Goal: Find specific page/section

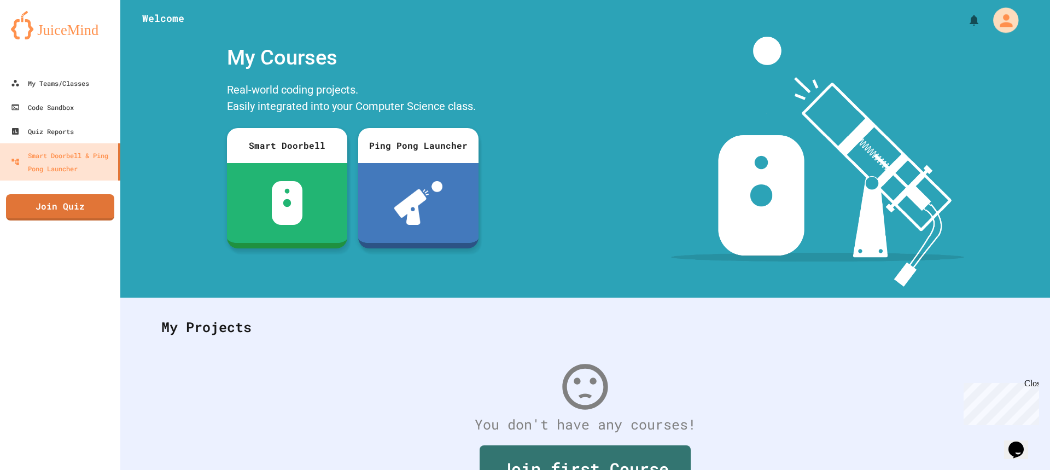
click at [993, 31] on div "My Account" at bounding box center [1005, 20] width 25 height 25
click at [766, 469] on div at bounding box center [525, 470] width 1050 height 0
click at [81, 125] on link "Quiz Reports" at bounding box center [60, 131] width 124 height 25
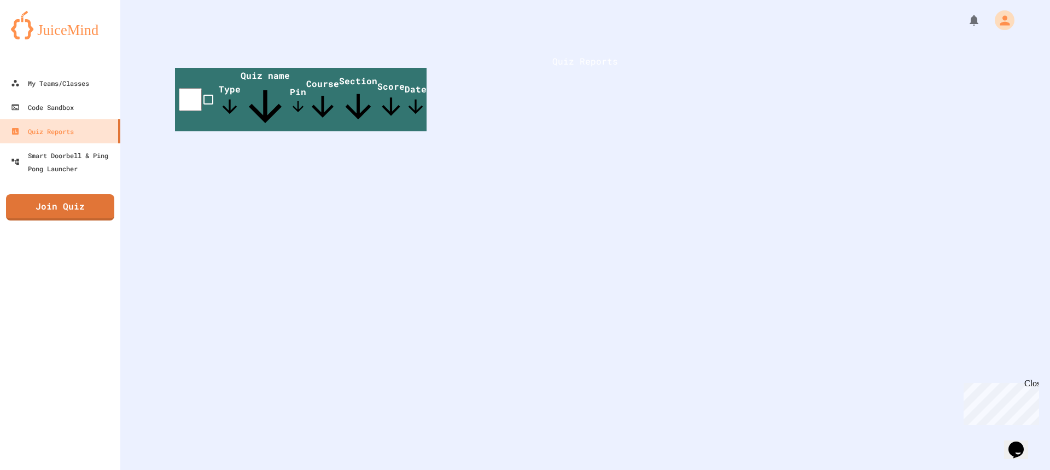
click at [290, 106] on span "Quiz name" at bounding box center [265, 100] width 49 height 62
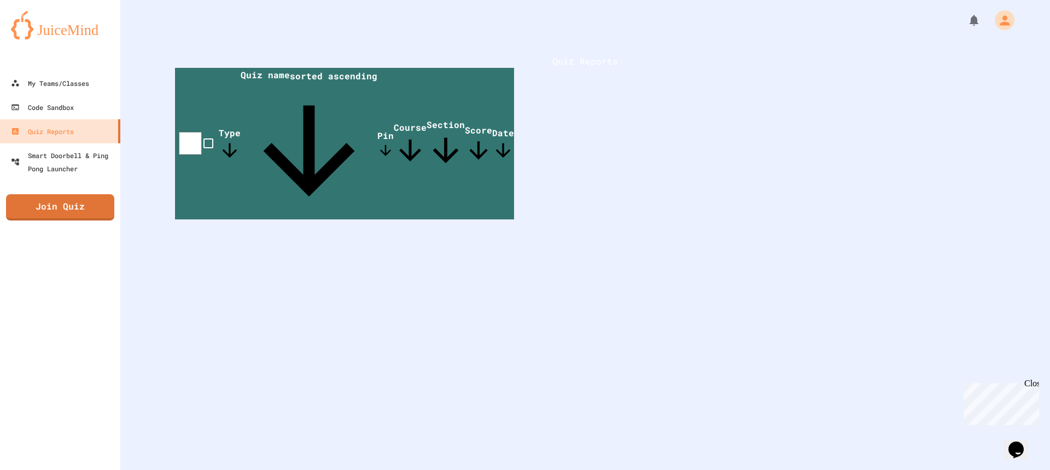
click at [492, 124] on span "Score" at bounding box center [478, 144] width 27 height 40
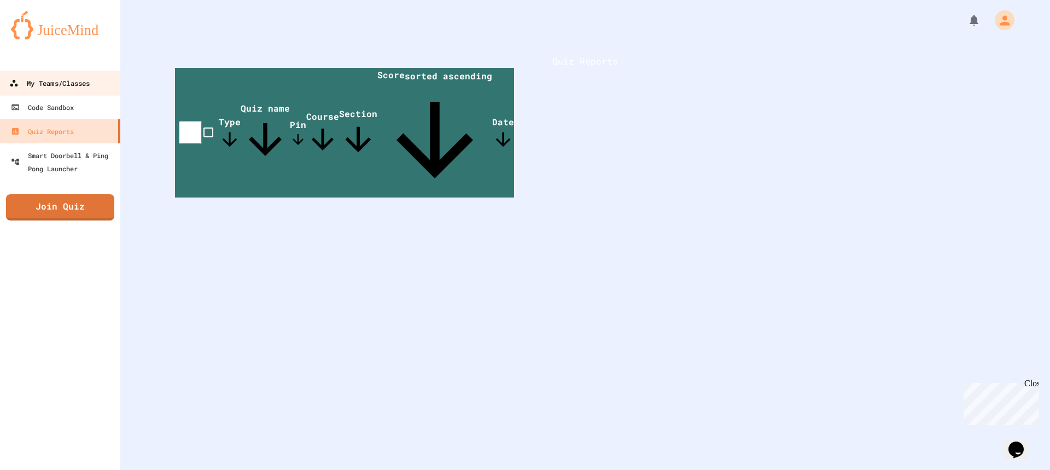
click at [50, 92] on link "My Teams/Classes" at bounding box center [60, 83] width 124 height 25
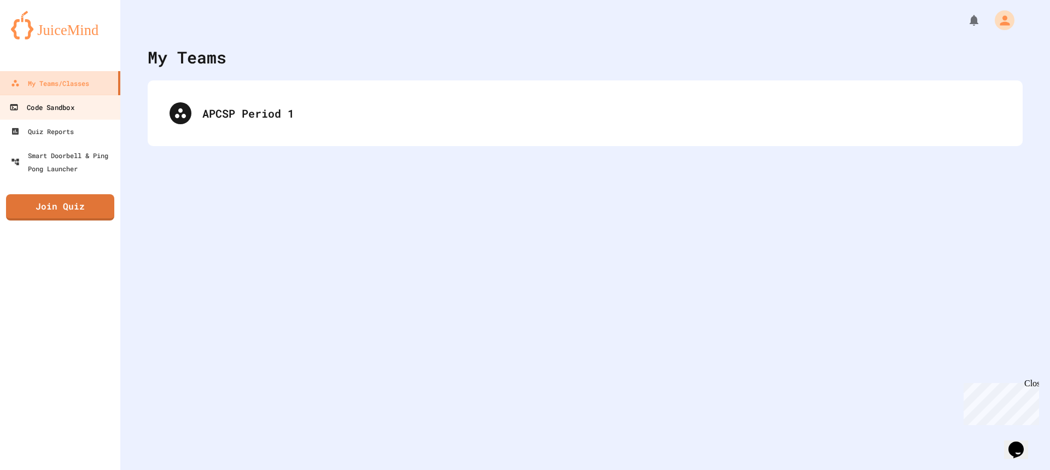
click at [58, 104] on div "Code Sandbox" at bounding box center [41, 108] width 65 height 14
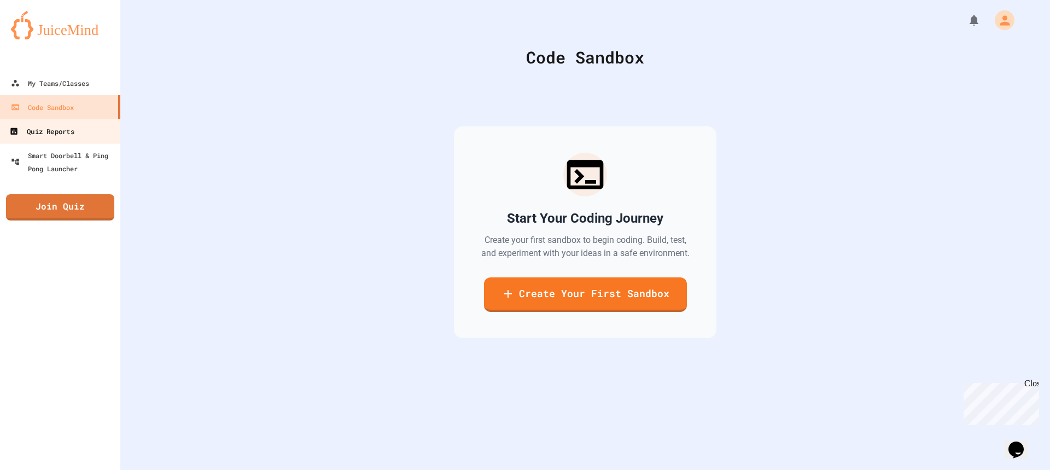
click at [90, 127] on link "Quiz Reports" at bounding box center [60, 131] width 124 height 25
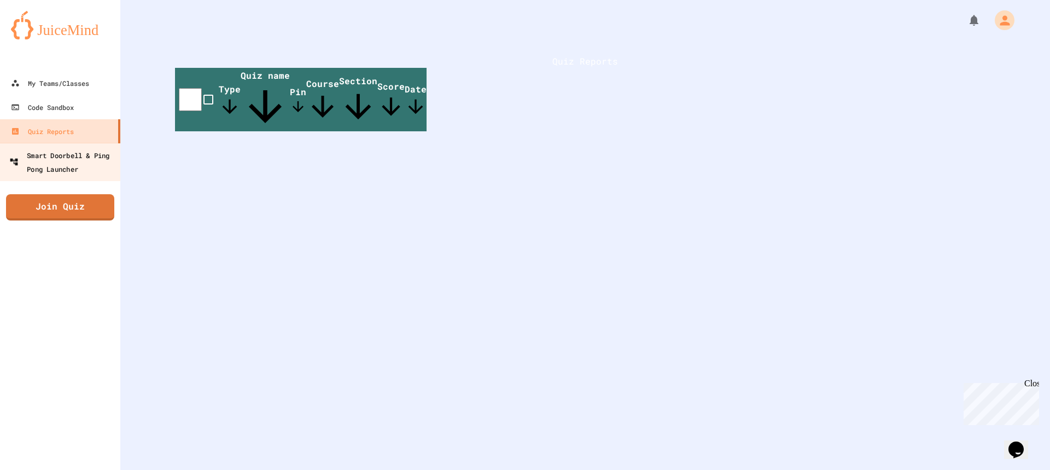
click at [95, 157] on div "Smart Doorbell & Ping Pong Launcher" at bounding box center [63, 161] width 108 height 27
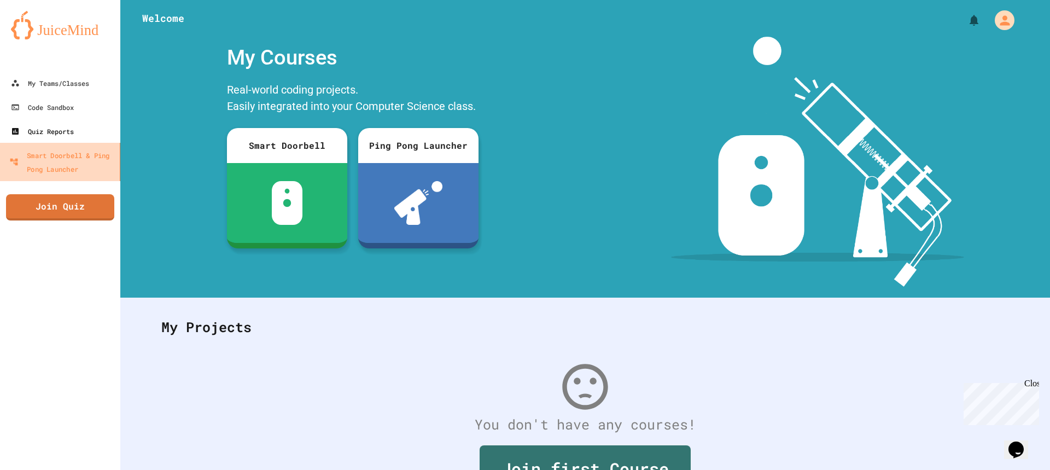
click at [101, 136] on link "Quiz Reports" at bounding box center [60, 131] width 120 height 24
